Goal: Find specific page/section: Find specific page/section

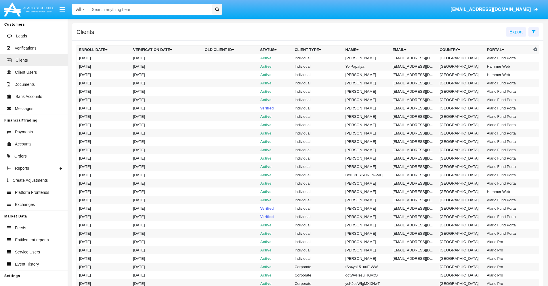
click at [516, 32] on span "Export" at bounding box center [516, 31] width 13 height 5
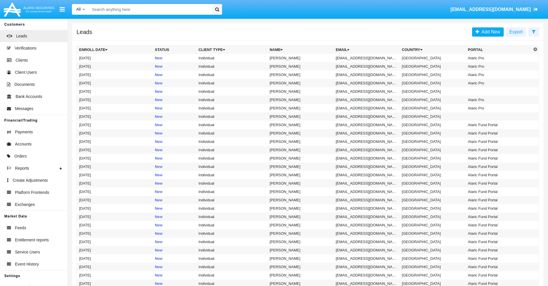
click at [516, 32] on span "Export" at bounding box center [516, 31] width 13 height 5
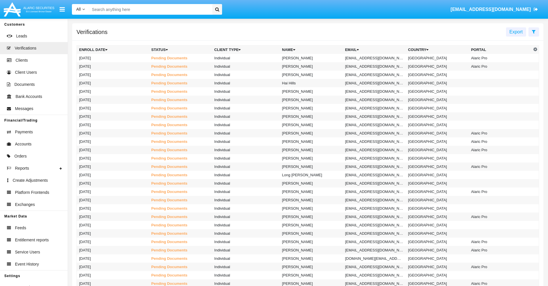
click at [516, 32] on span "Export" at bounding box center [516, 31] width 13 height 5
